Goal: Task Accomplishment & Management: Use online tool/utility

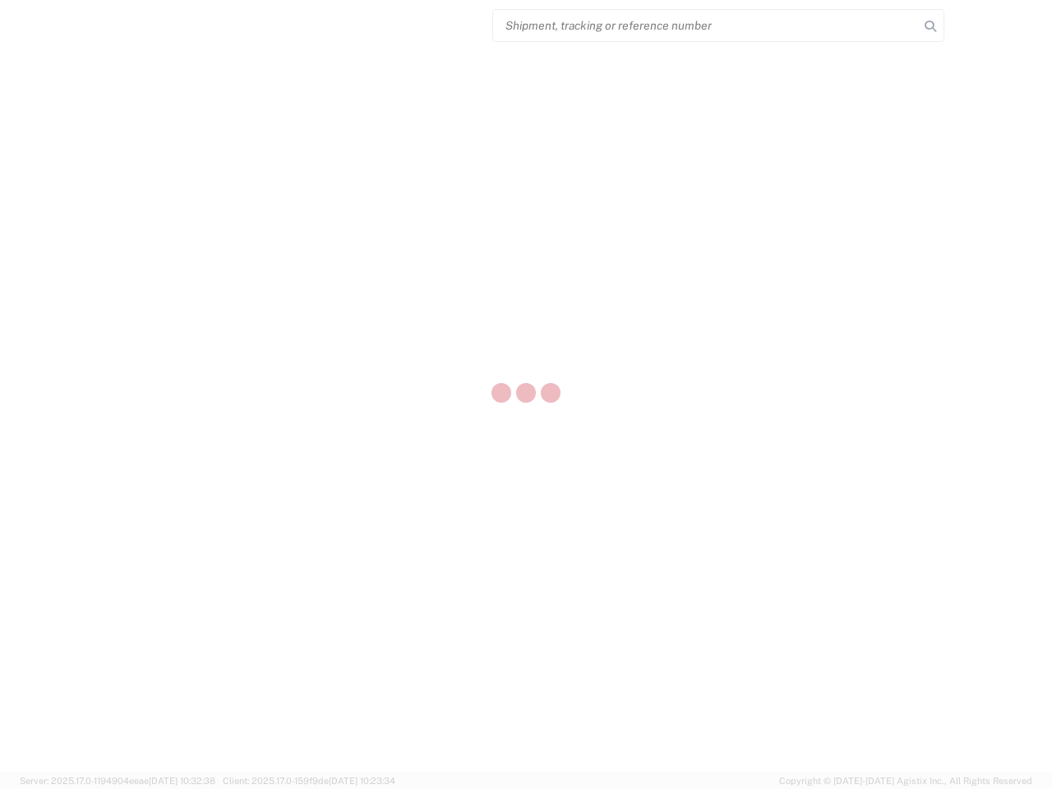
select select "US"
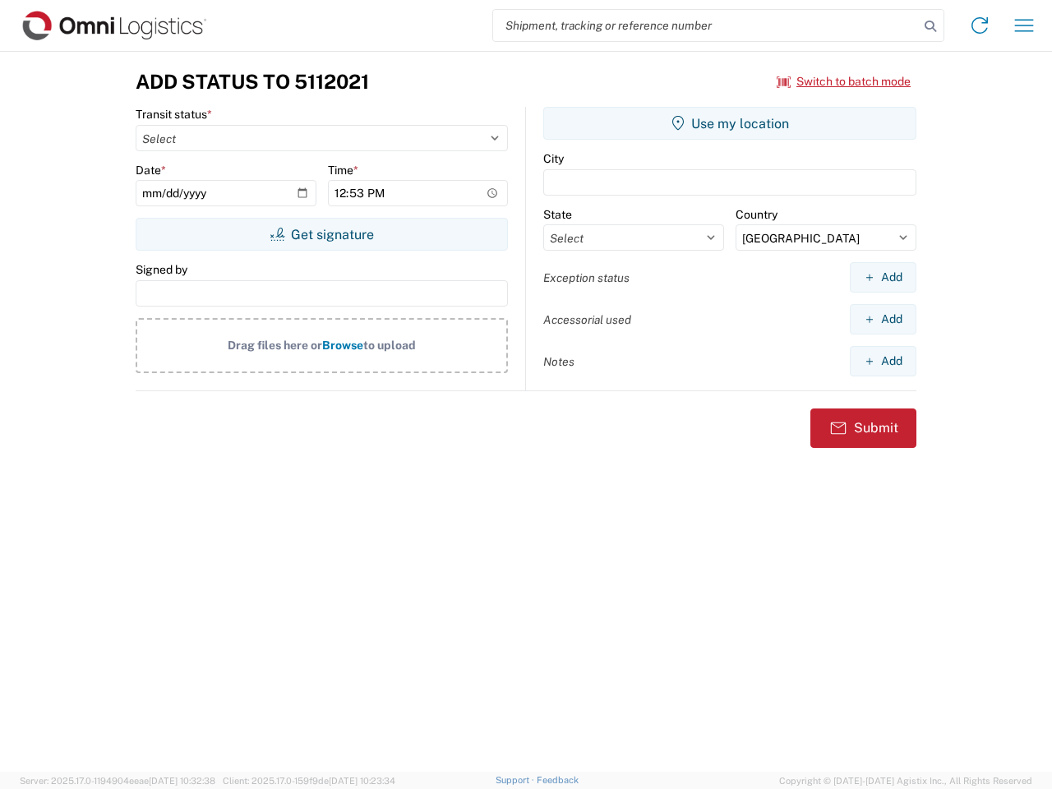
click at [706, 25] on input "search" at bounding box center [706, 25] width 426 height 31
click at [930, 26] on icon at bounding box center [930, 26] width 23 height 23
click at [979, 25] on icon at bounding box center [979, 25] width 26 height 26
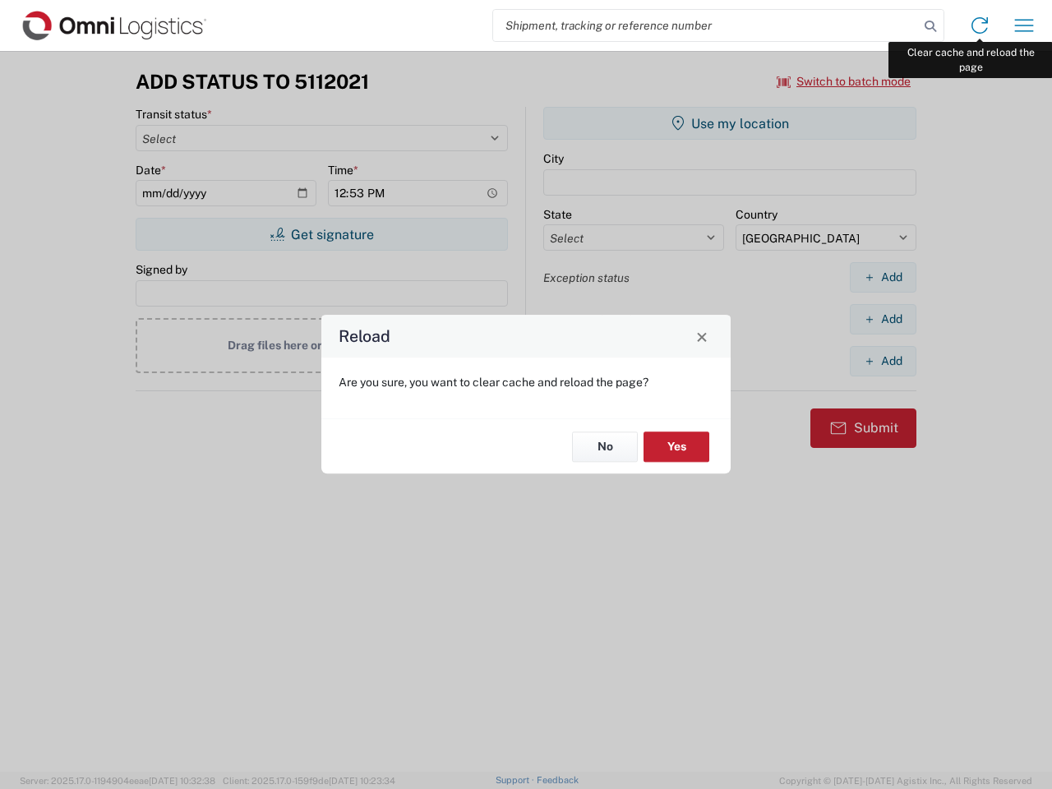
click at [1024, 25] on div "Reload Are you sure, you want to clear cache and reload the page? No Yes" at bounding box center [526, 394] width 1052 height 789
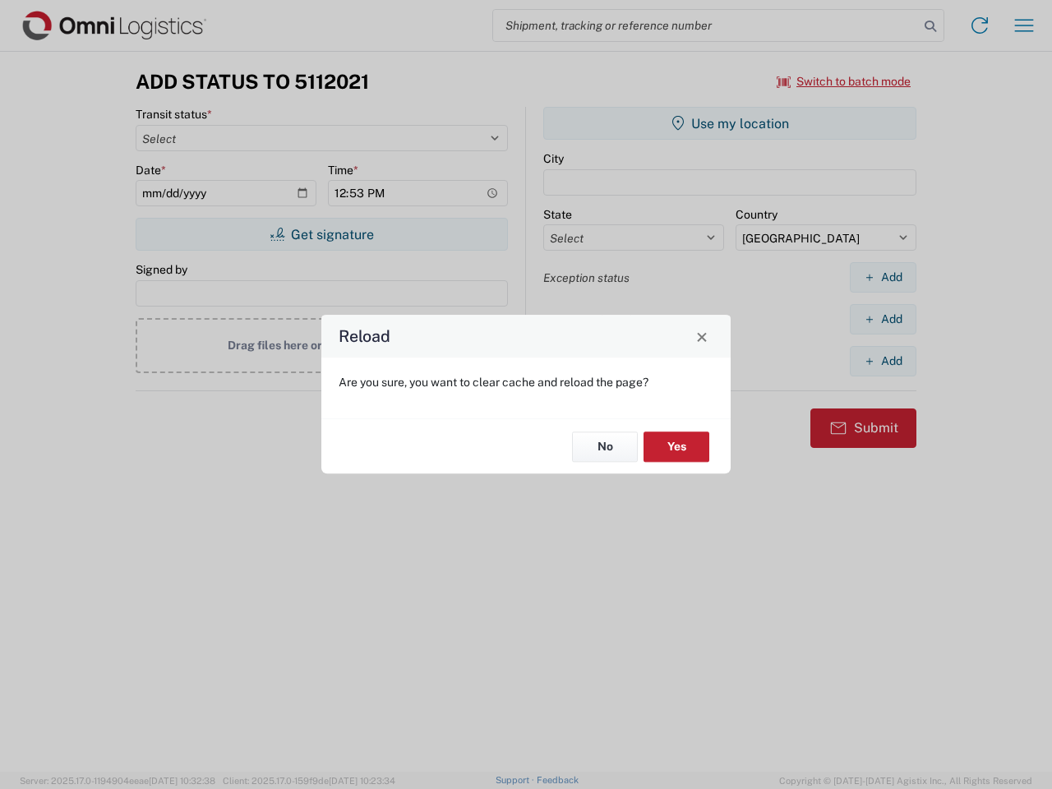
click at [844, 81] on div "Reload Are you sure, you want to clear cache and reload the page? No Yes" at bounding box center [526, 394] width 1052 height 789
click at [321, 234] on div "Reload Are you sure, you want to clear cache and reload the page? No Yes" at bounding box center [526, 394] width 1052 height 789
click at [730, 123] on div "Reload Are you sure, you want to clear cache and reload the page? No Yes" at bounding box center [526, 394] width 1052 height 789
click at [882, 277] on div "Reload Are you sure, you want to clear cache and reload the page? No Yes" at bounding box center [526, 394] width 1052 height 789
click at [882, 319] on div "Reload Are you sure, you want to clear cache and reload the page? No Yes" at bounding box center [526, 394] width 1052 height 789
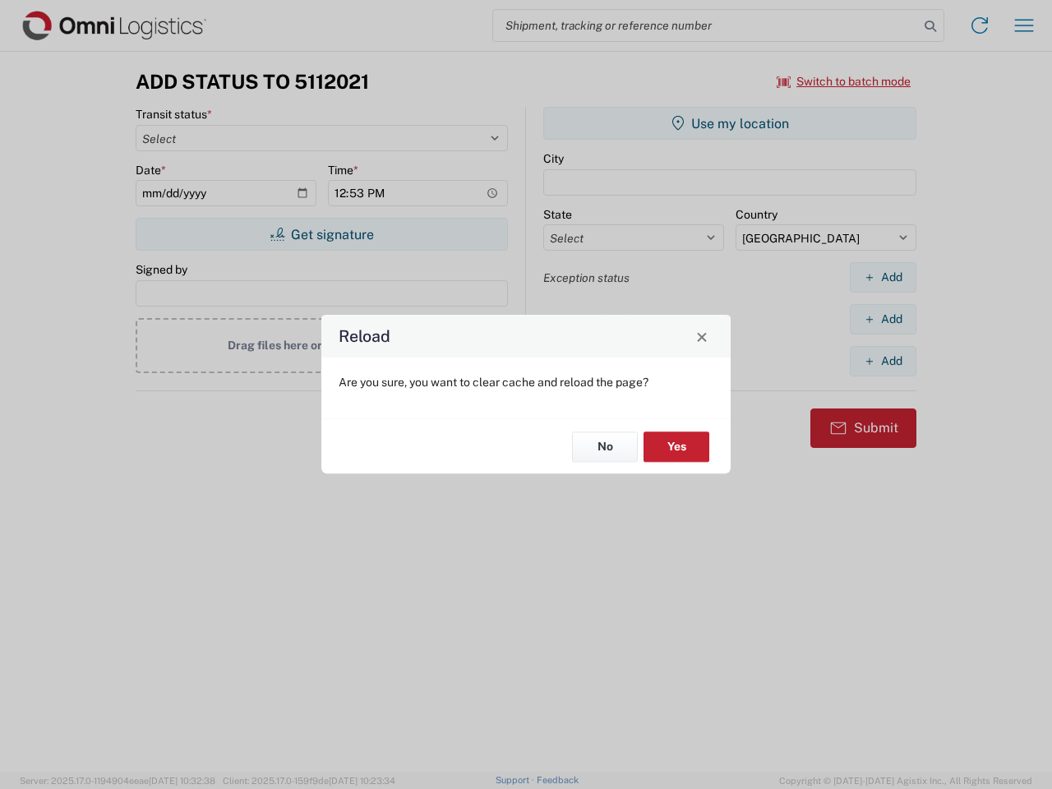
click at [882, 361] on div "Reload Are you sure, you want to clear cache and reload the page? No Yes" at bounding box center [526, 394] width 1052 height 789
